Goal: Navigation & Orientation: Go to known website

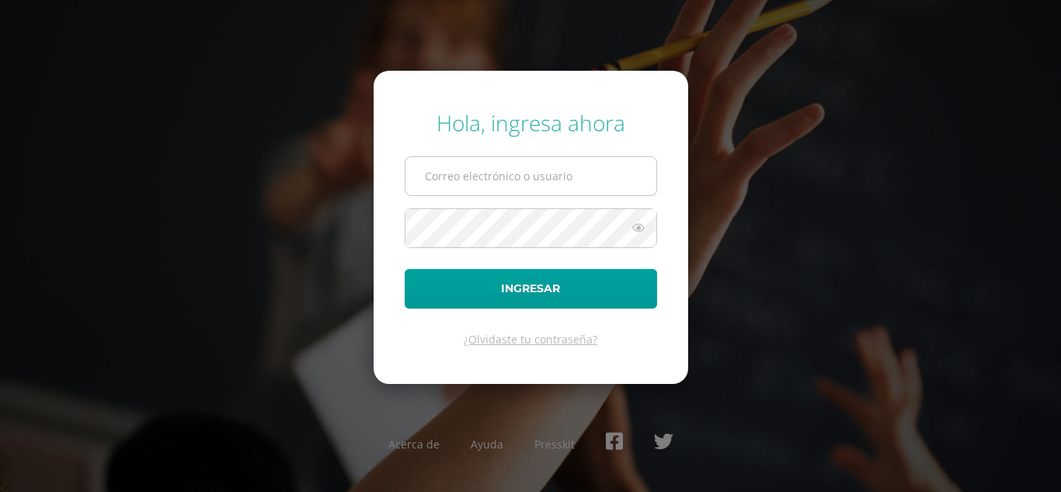
click at [485, 183] on input "text" at bounding box center [530, 176] width 251 height 38
type input "[EMAIL_ADDRESS][DOMAIN_NAME]"
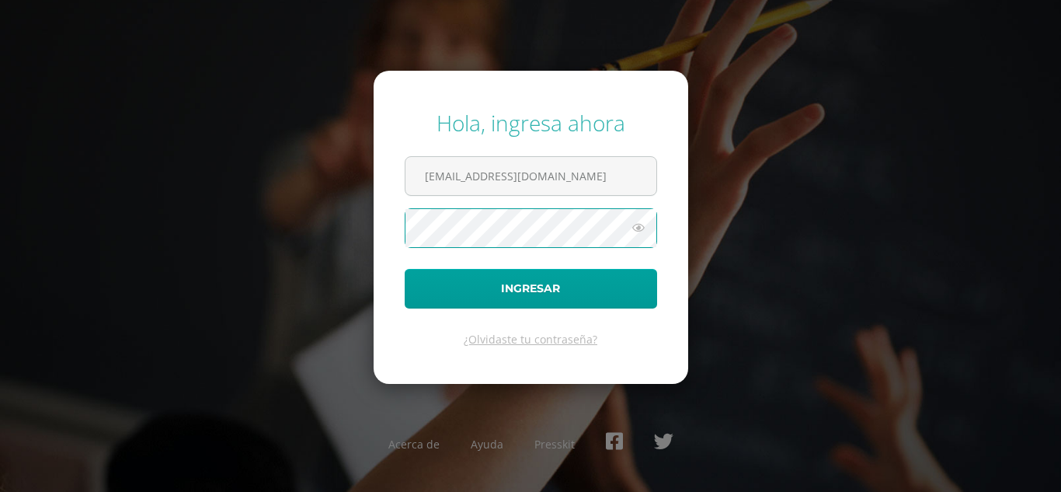
click at [405, 269] on button "Ingresar" at bounding box center [531, 289] width 252 height 40
